Goal: Find contact information: Find contact information

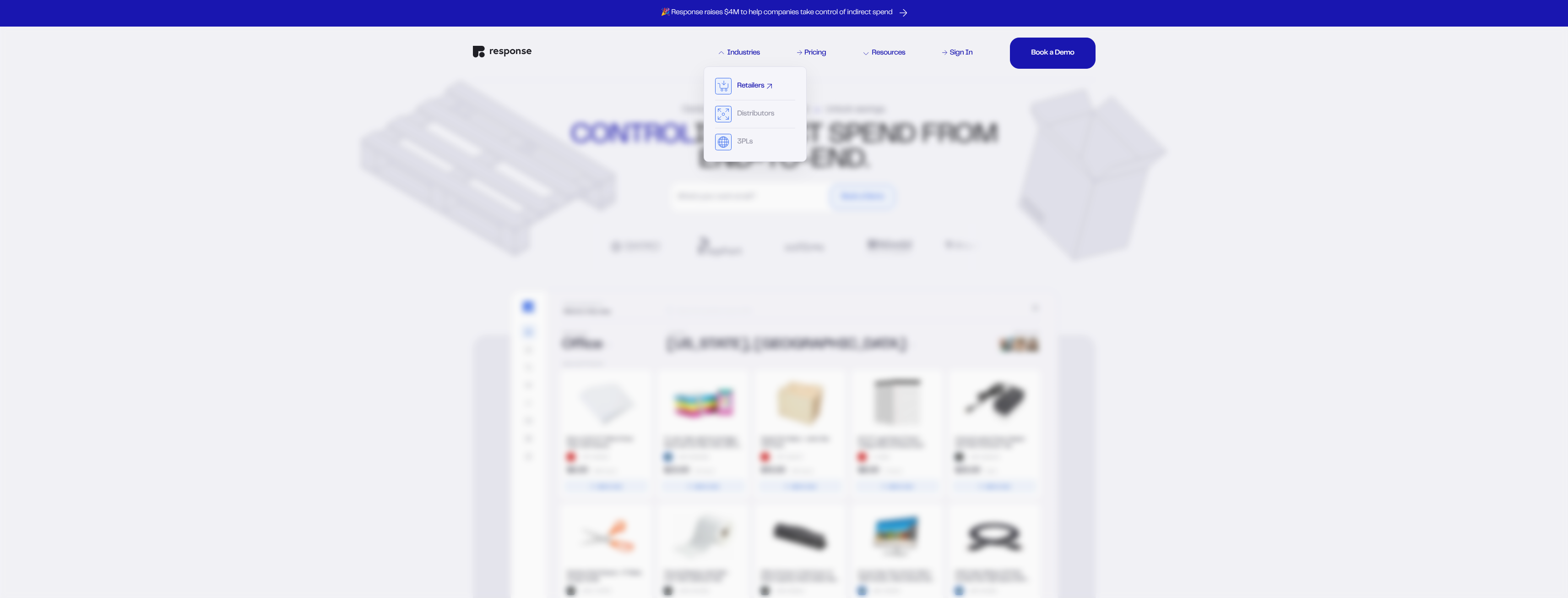
click at [756, 88] on div "Retailers" at bounding box center [751, 86] width 27 height 7
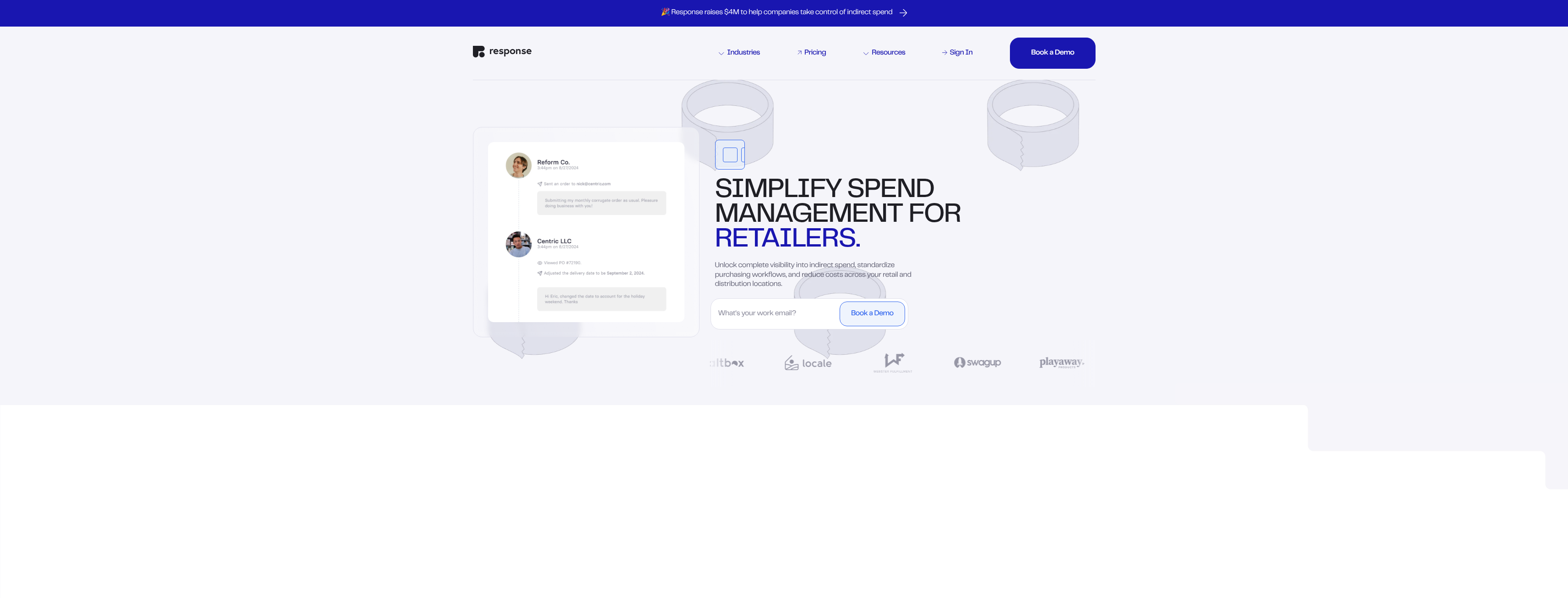
click at [817, 55] on div "Pricing" at bounding box center [814, 53] width 21 height 7
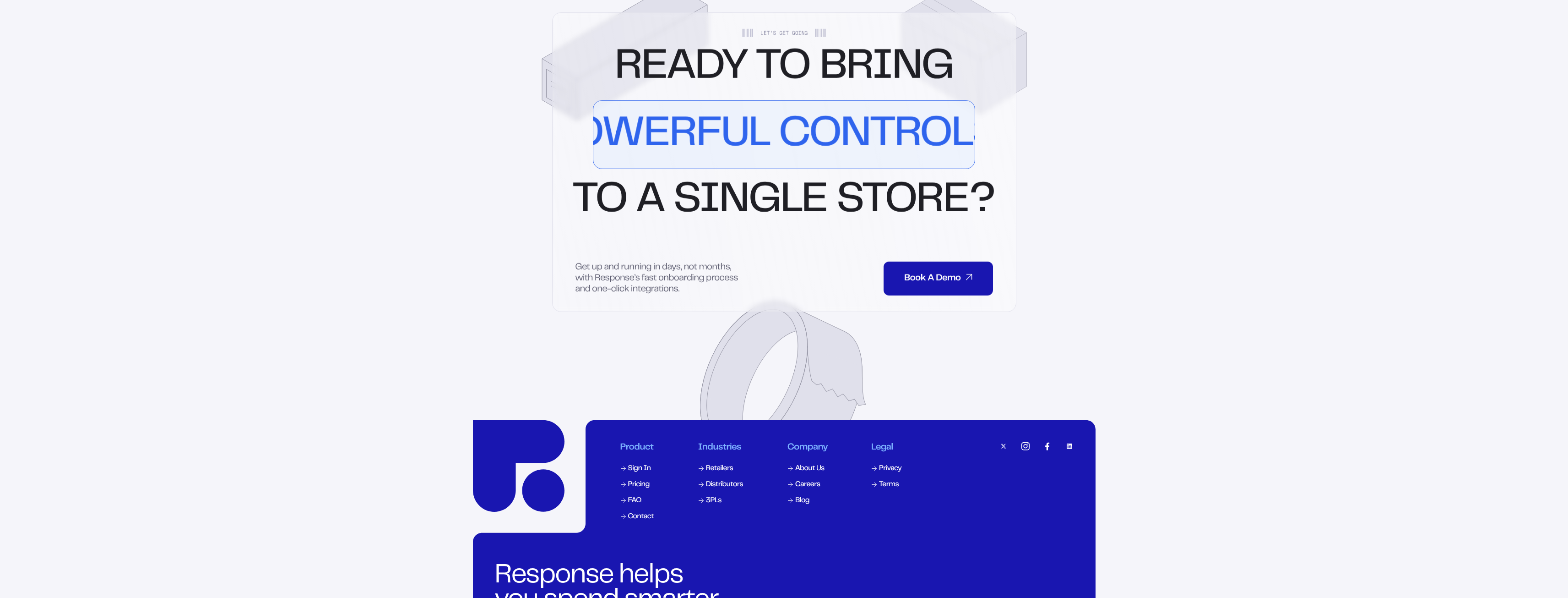
scroll to position [2094, 0]
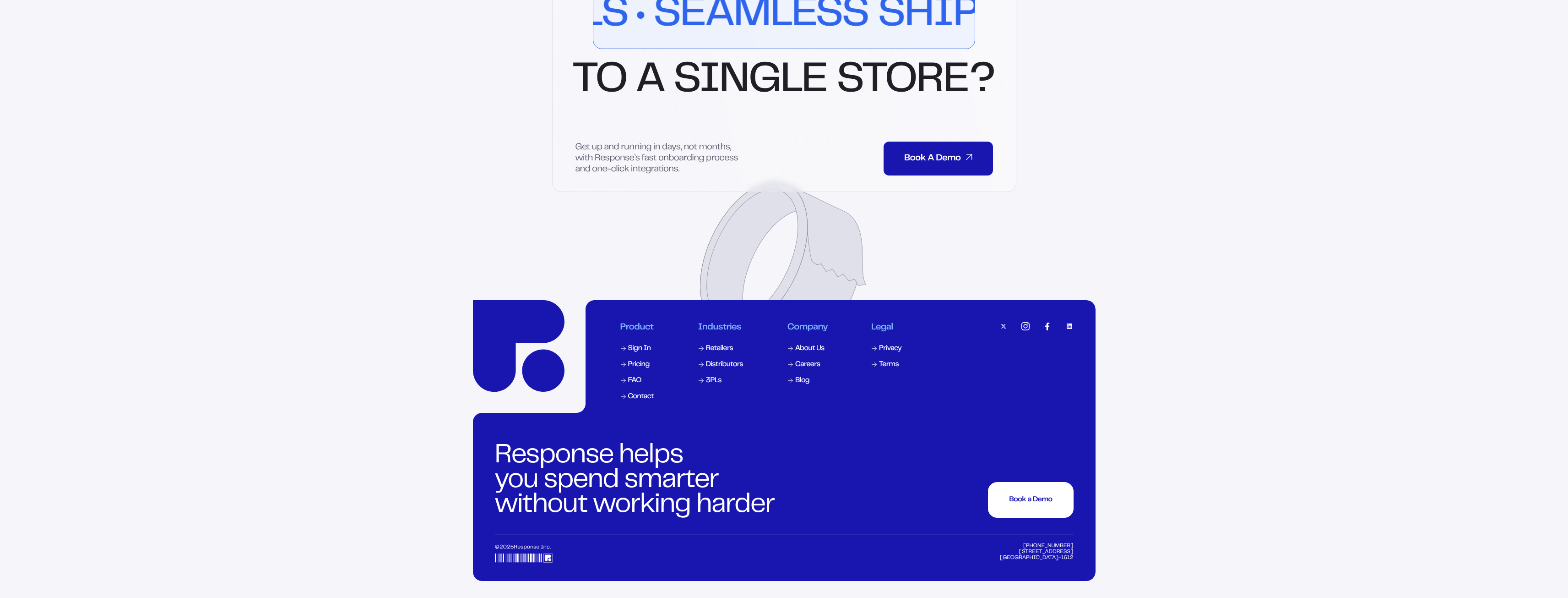
drag, startPoint x: 987, startPoint y: 546, endPoint x: 1072, endPoint y: 544, distance: 85.0
click at [1072, 544] on div "[PHONE_NUMBER] [STREET_ADDRESS]" at bounding box center [1037, 553] width 74 height 19
drag, startPoint x: 1068, startPoint y: 543, endPoint x: 1013, endPoint y: 542, distance: 55.0
click at [1013, 543] on div "[PHONE_NUMBER] [STREET_ADDRESS]" at bounding box center [1037, 553] width 74 height 19
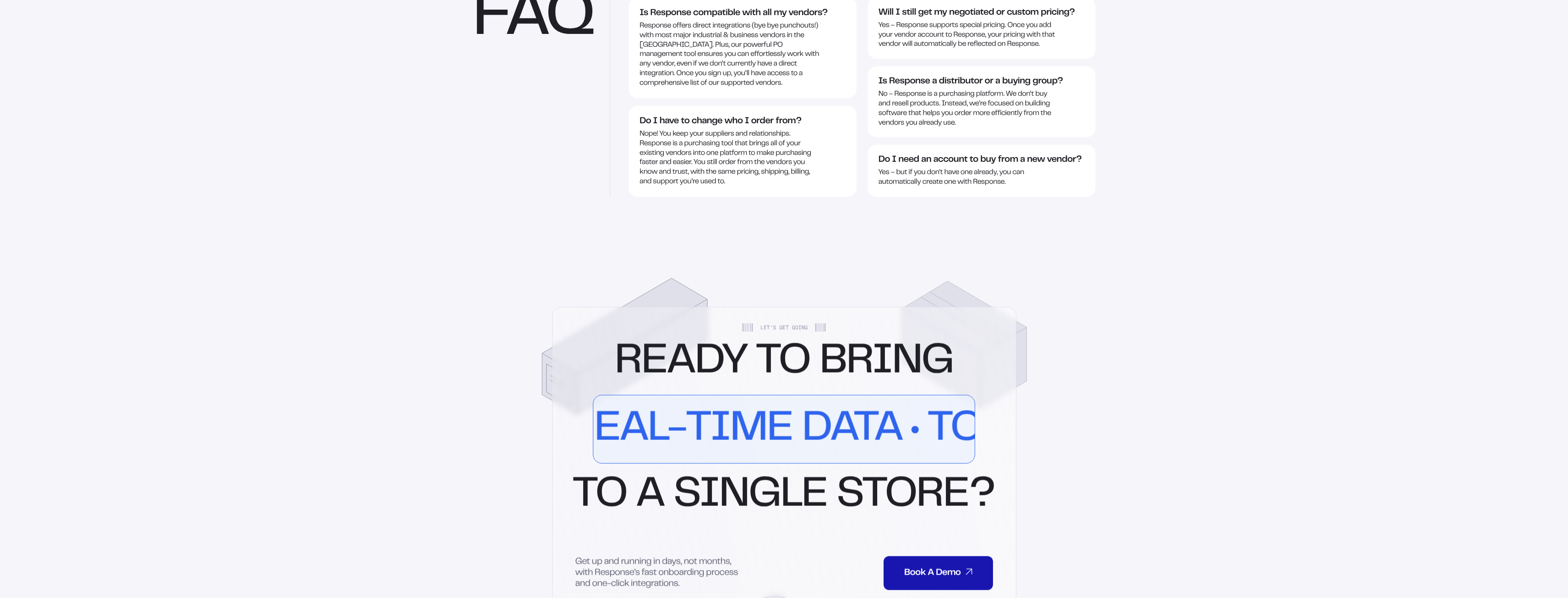
scroll to position [1499, 0]
